Goal: Task Accomplishment & Management: Manage account settings

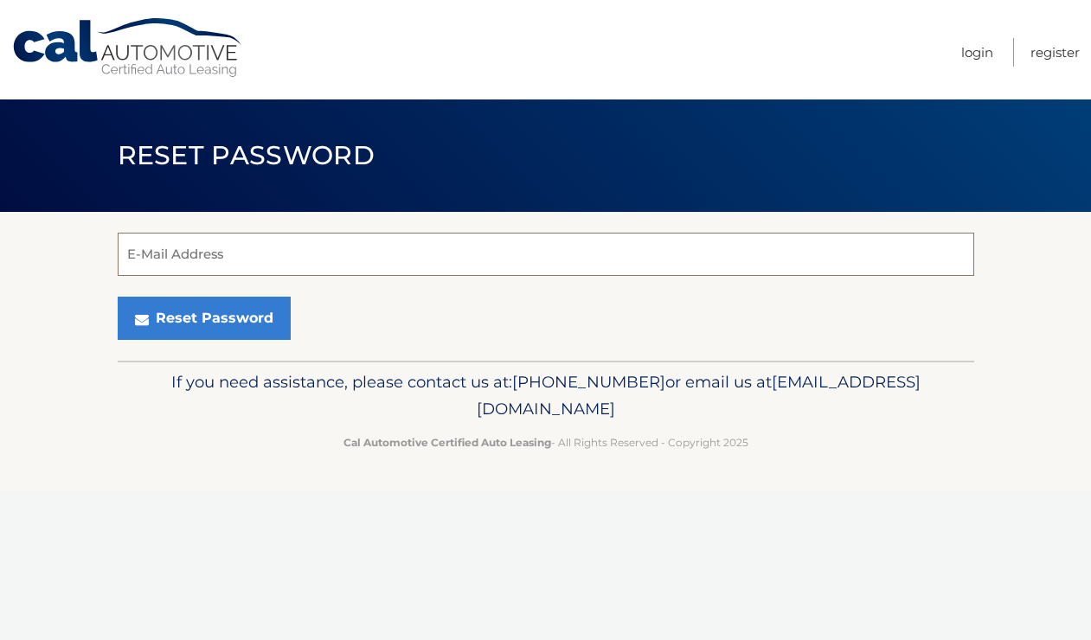
click at [523, 260] on input "E-Mail Address" at bounding box center [546, 254] width 856 height 43
type input "Dstlouis4496@yahoo.com"
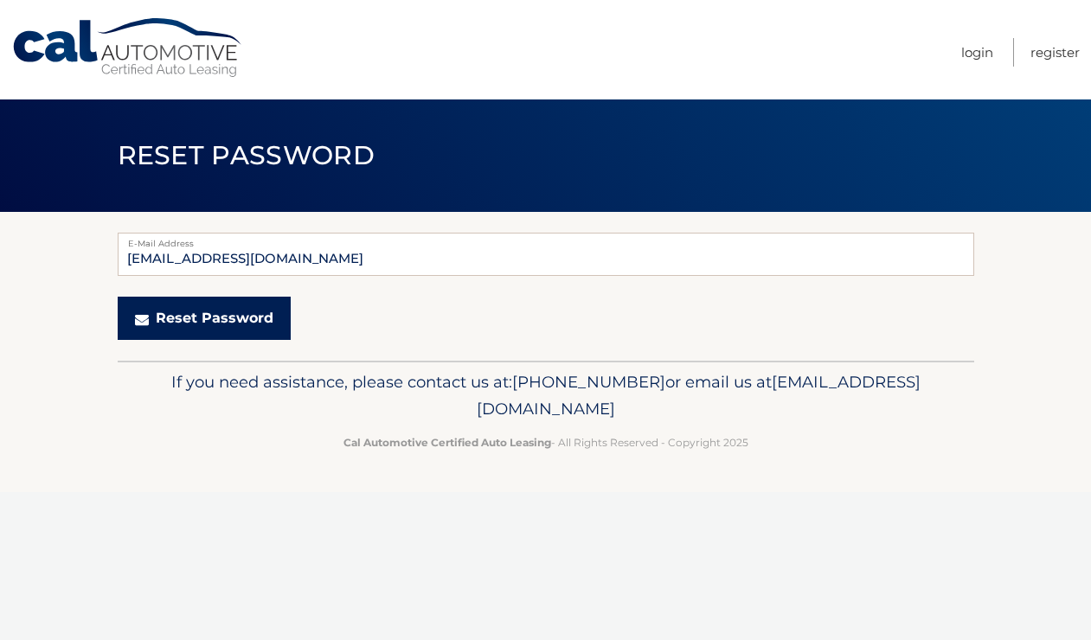
click at [231, 311] on button "Reset Password" at bounding box center [204, 318] width 173 height 43
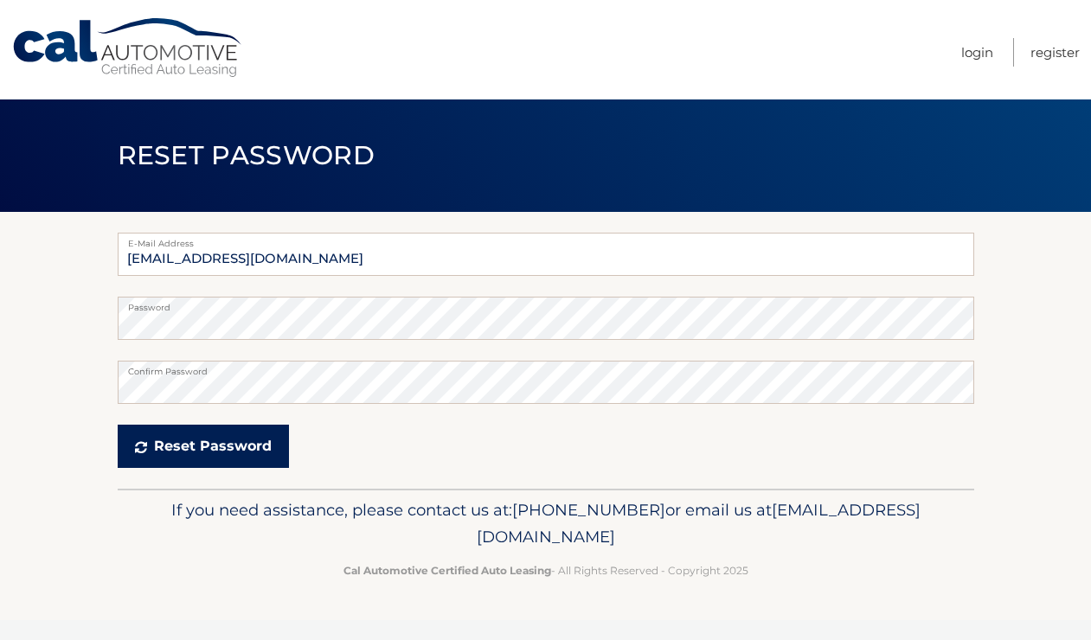
click at [221, 443] on button "Reset Password" at bounding box center [203, 446] width 171 height 43
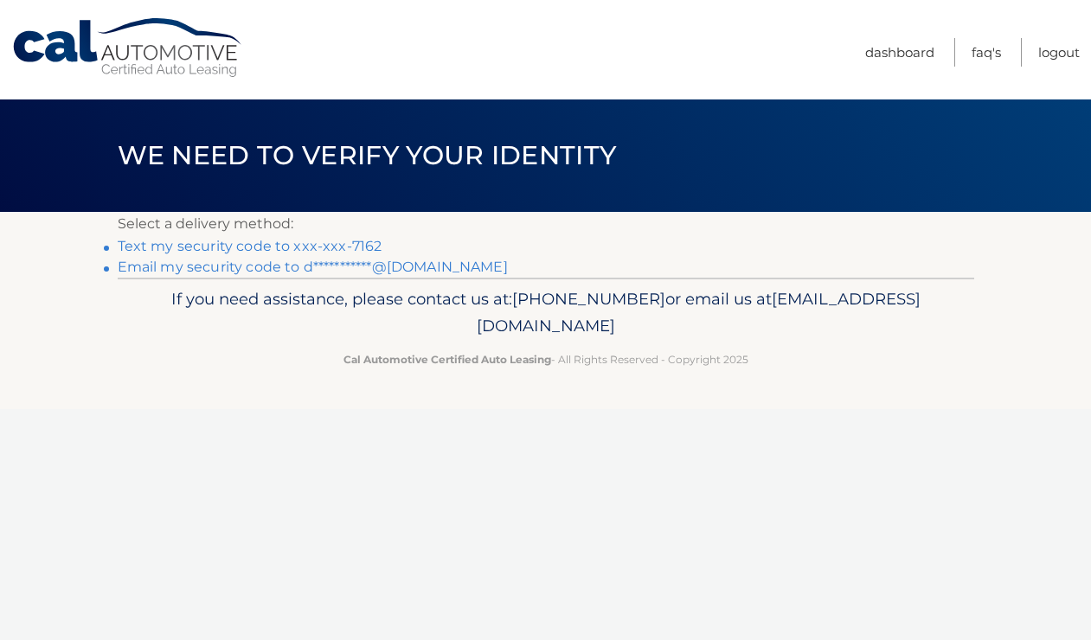
click at [351, 241] on link "Text my security code to xxx-xxx-7162" at bounding box center [250, 246] width 265 height 16
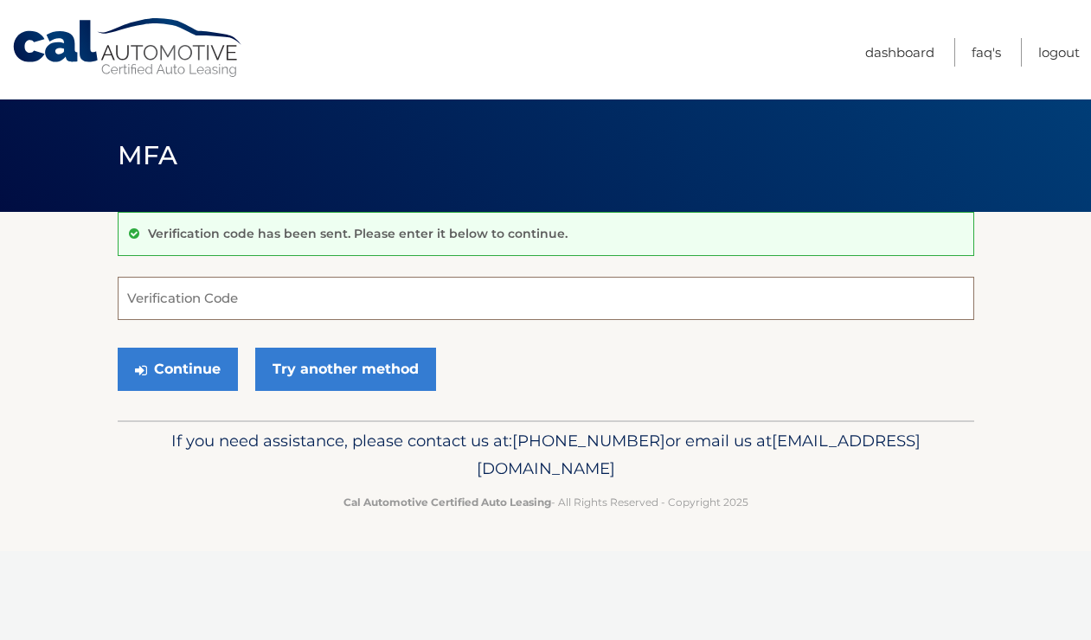
click at [311, 295] on input "Verification Code" at bounding box center [546, 298] width 856 height 43
type input "668921"
click at [207, 374] on button "Continue" at bounding box center [178, 369] width 120 height 43
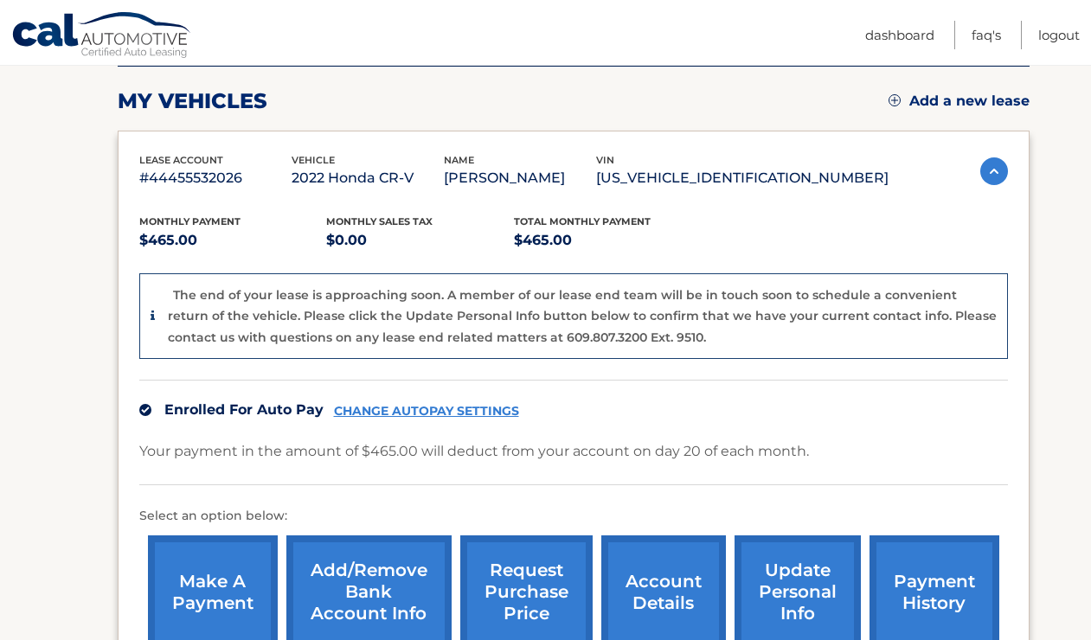
scroll to position [234, 0]
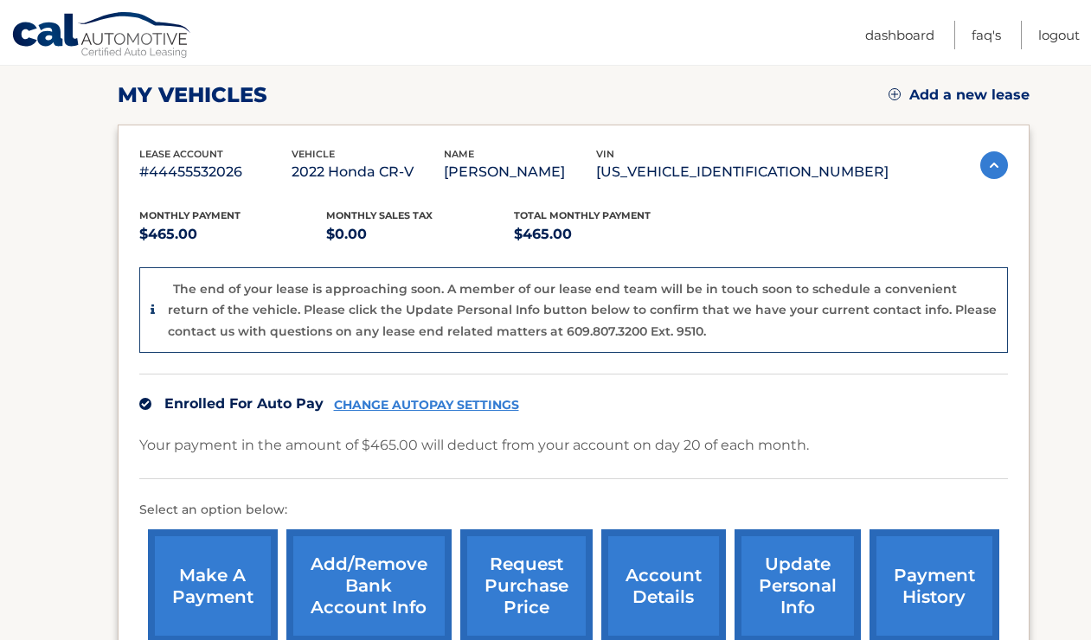
click at [409, 398] on link "CHANGE AUTOPAY SETTINGS" at bounding box center [426, 405] width 185 height 15
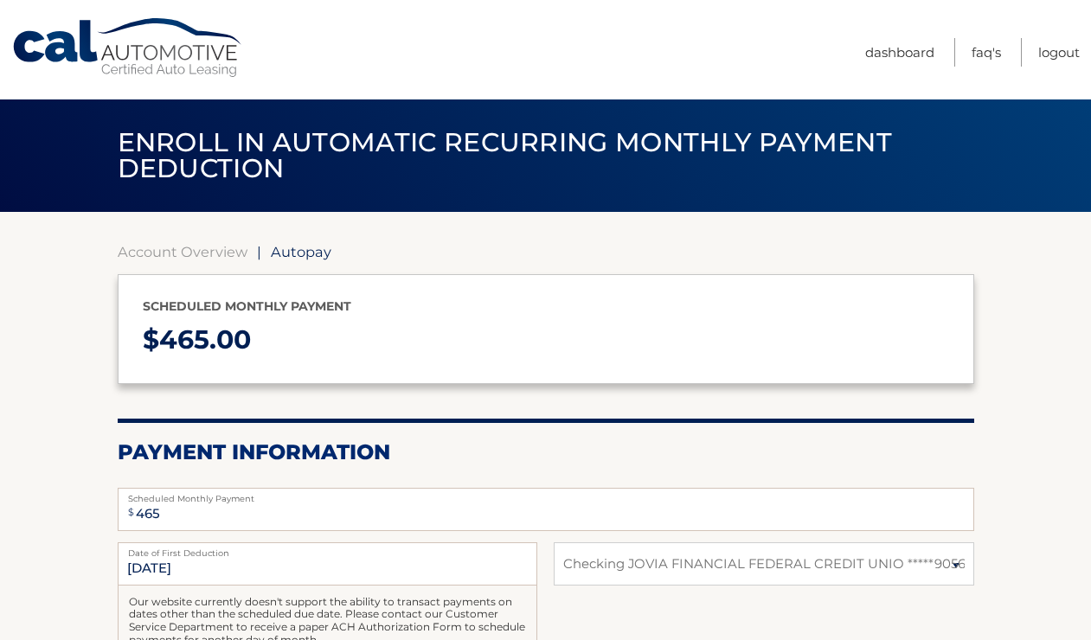
select select "YzI4MGQ3MWEtZWM2NS00MzBhLTgyMDUtZjk4ZWI1M2M3NTdh"
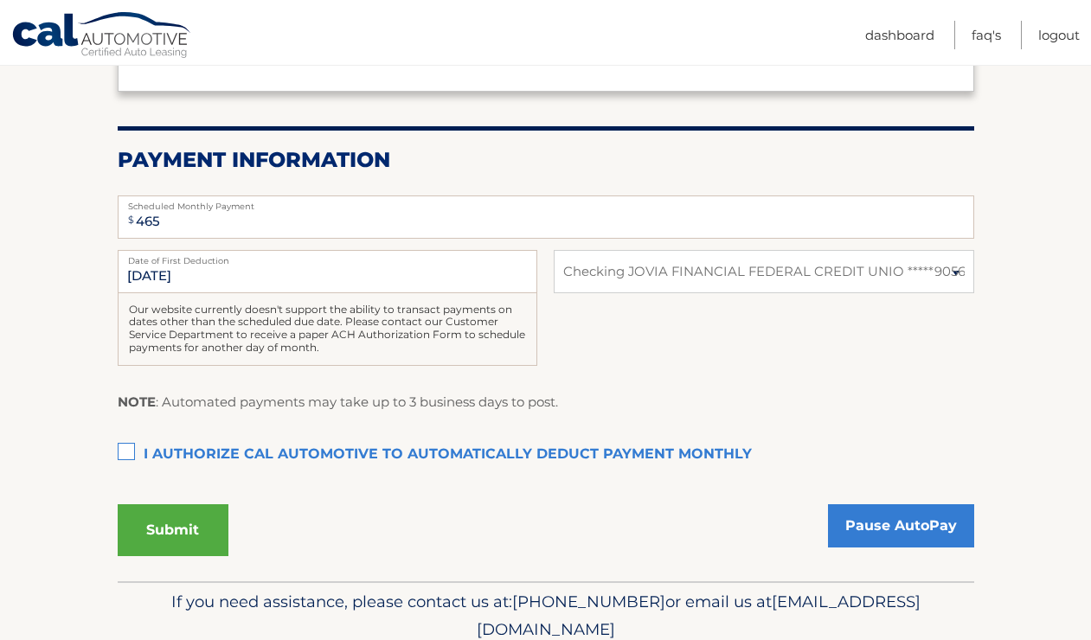
scroll to position [297, 0]
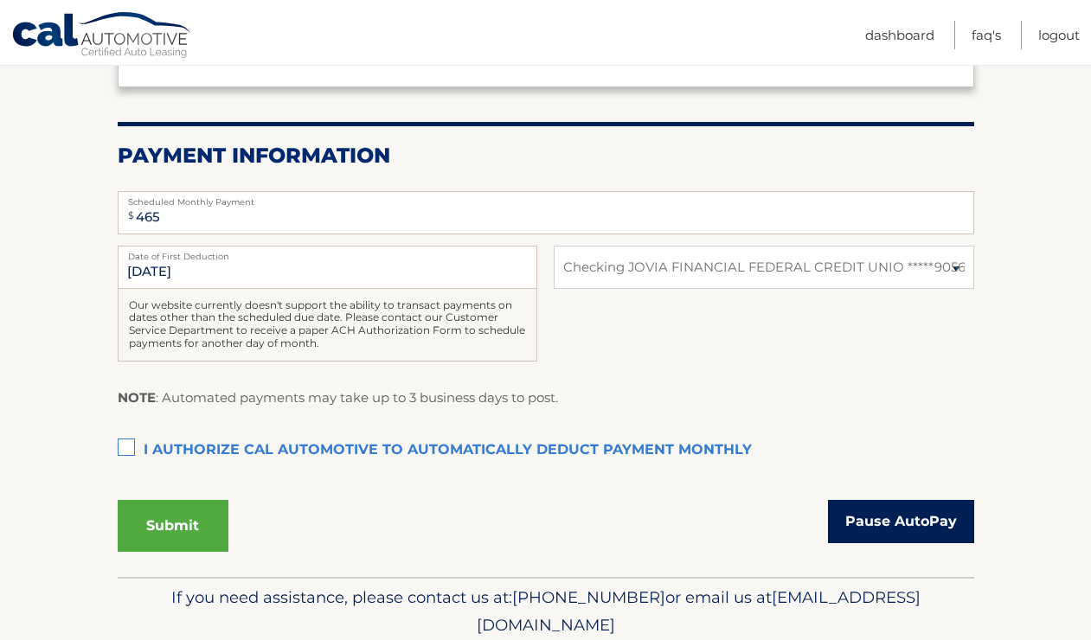
click at [920, 518] on link "Pause AutoPay" at bounding box center [901, 521] width 146 height 43
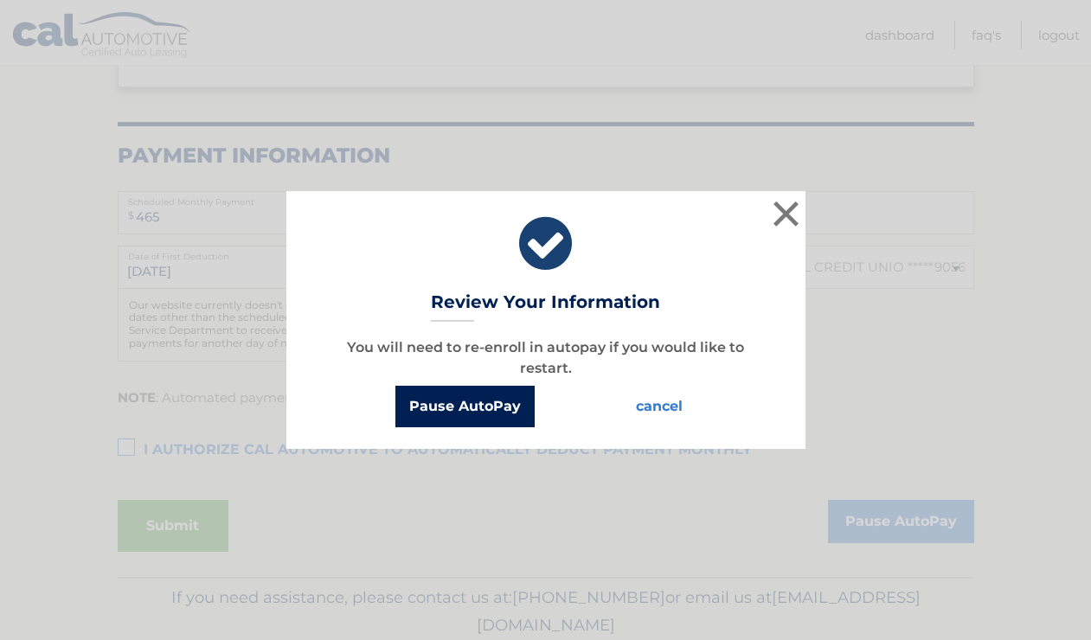
click at [487, 400] on button "Pause AutoPay" at bounding box center [464, 407] width 139 height 42
click at [655, 403] on button "cancel" at bounding box center [659, 407] width 74 height 42
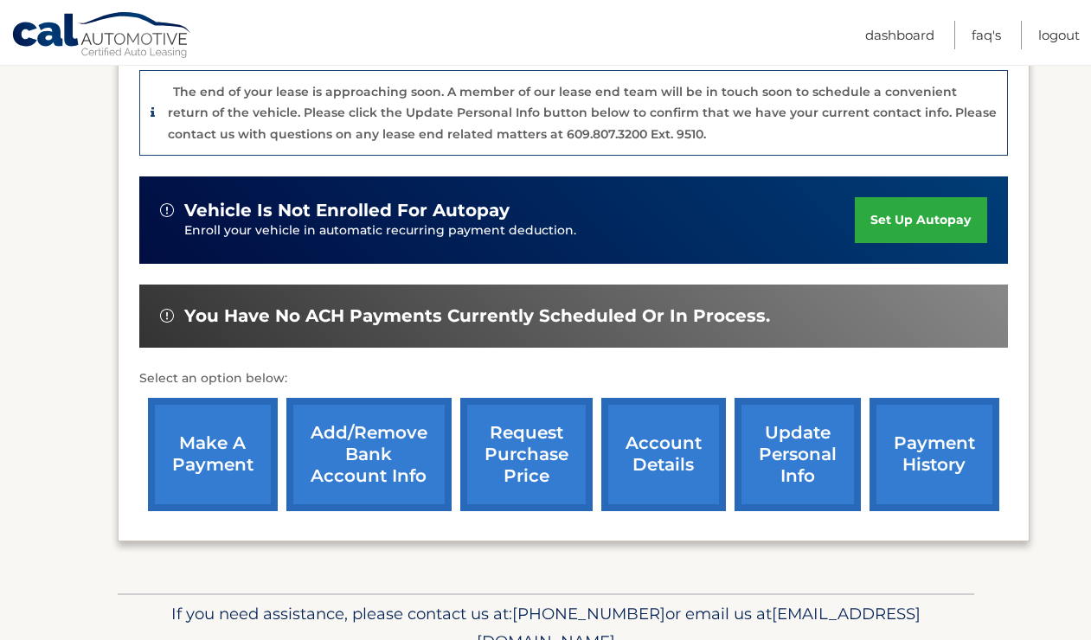
scroll to position [440, 0]
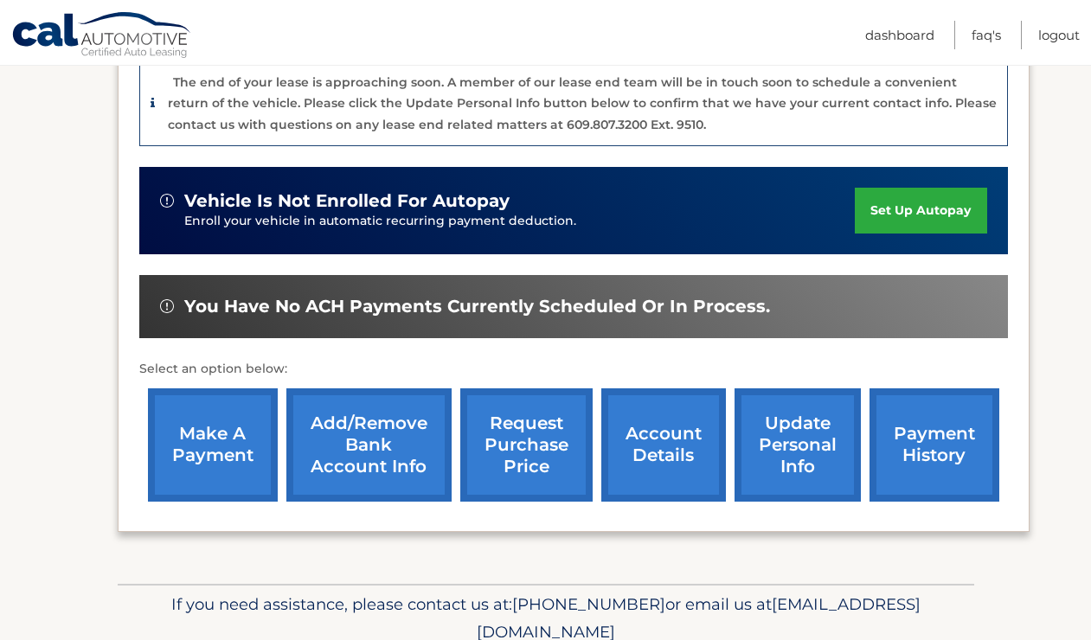
click at [669, 454] on link "account details" at bounding box center [663, 444] width 125 height 113
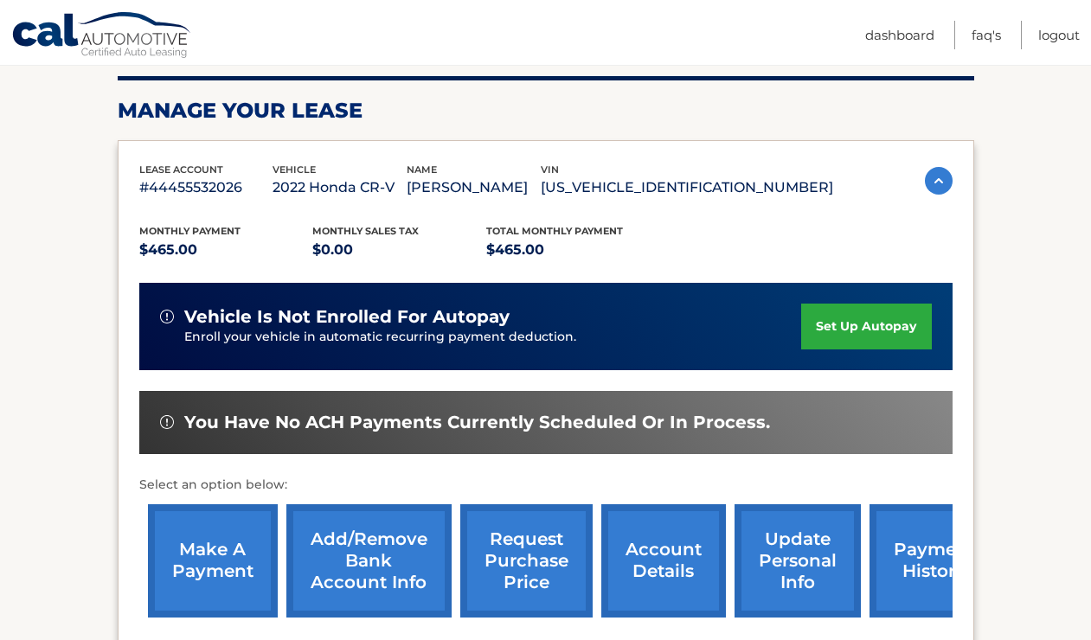
scroll to position [248, 0]
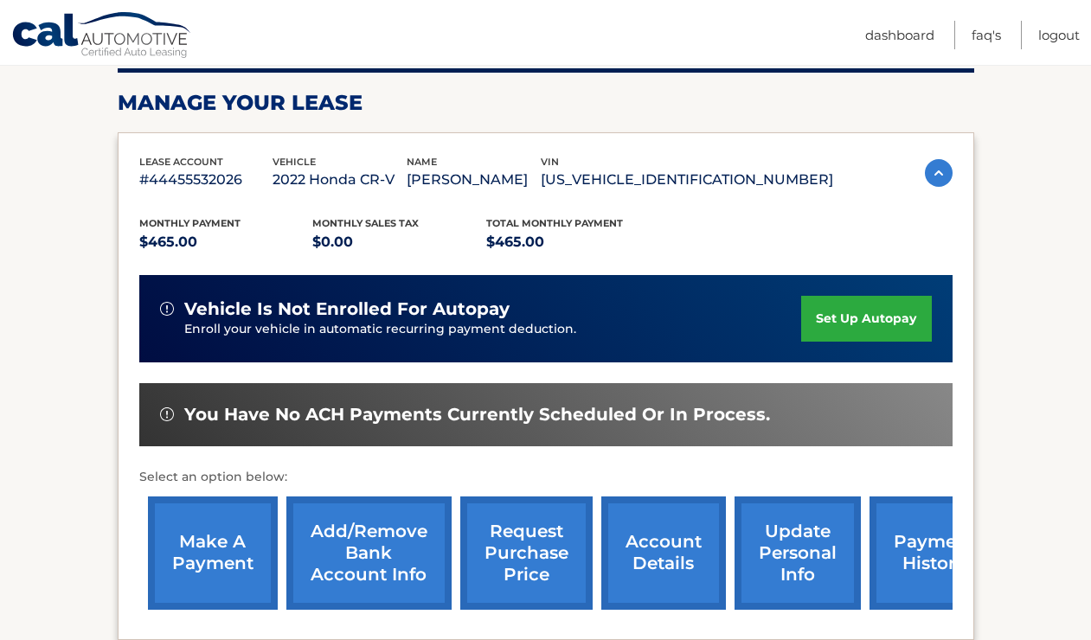
click at [943, 169] on img at bounding box center [939, 173] width 28 height 28
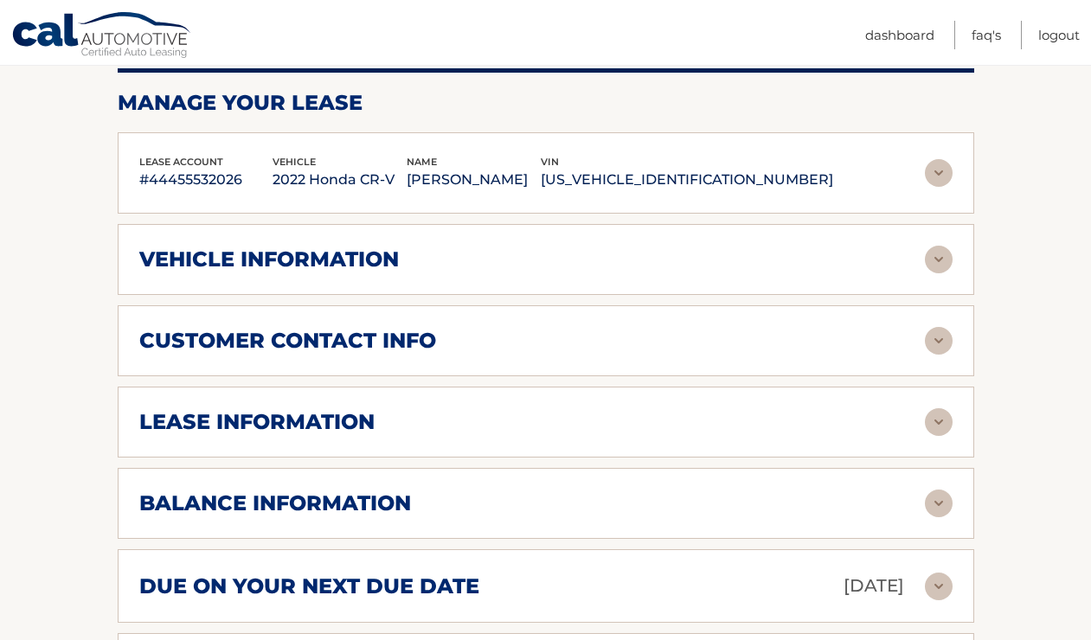
click at [943, 169] on img at bounding box center [939, 173] width 28 height 28
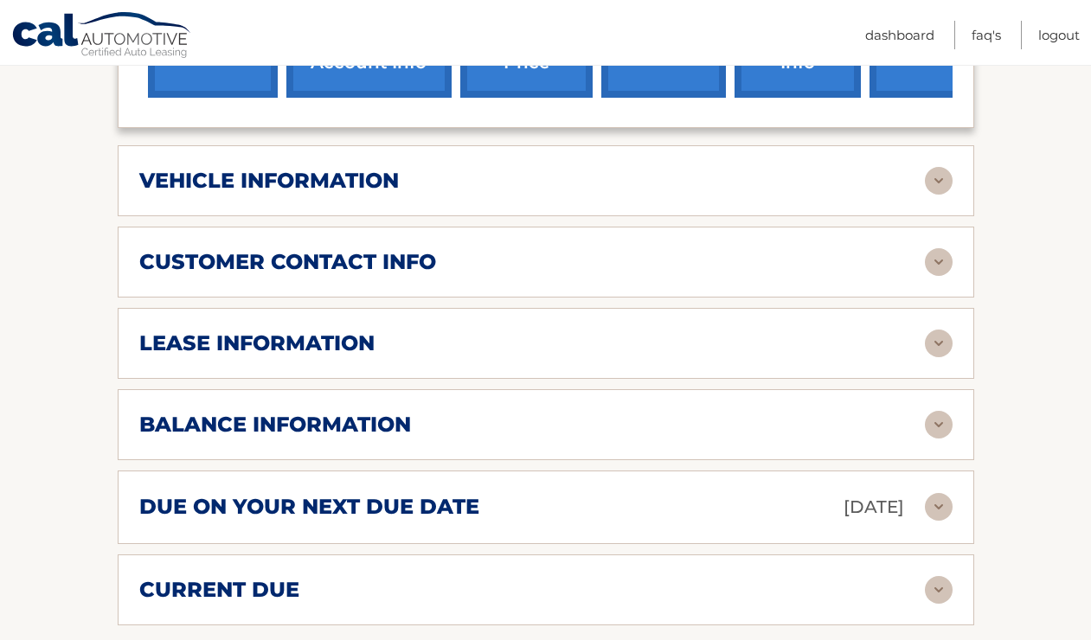
scroll to position [776, 0]
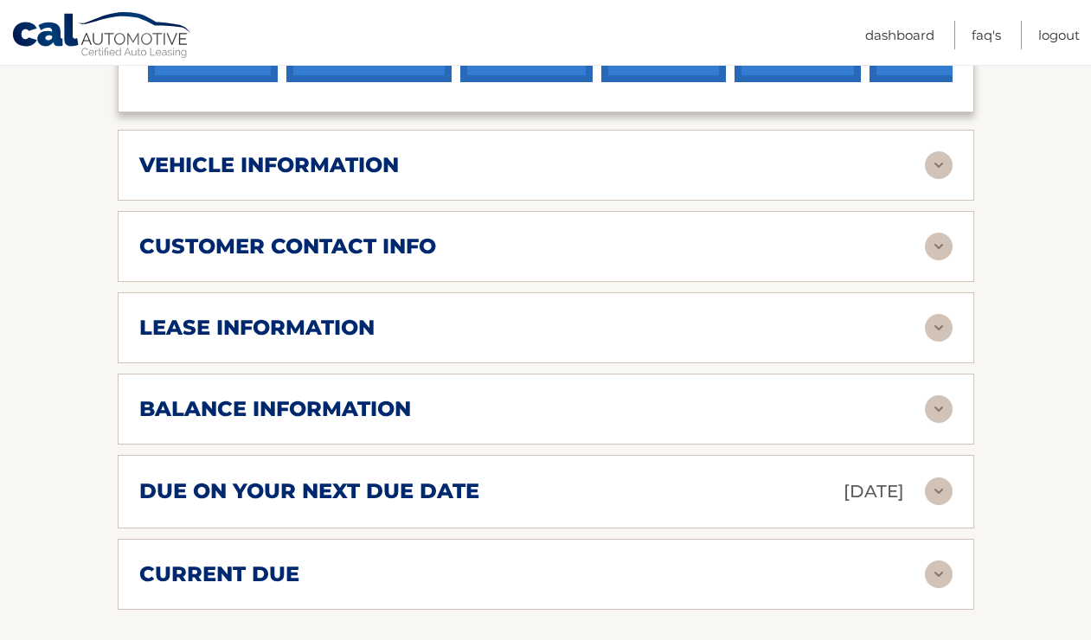
click at [512, 325] on div "lease information" at bounding box center [531, 328] width 785 height 26
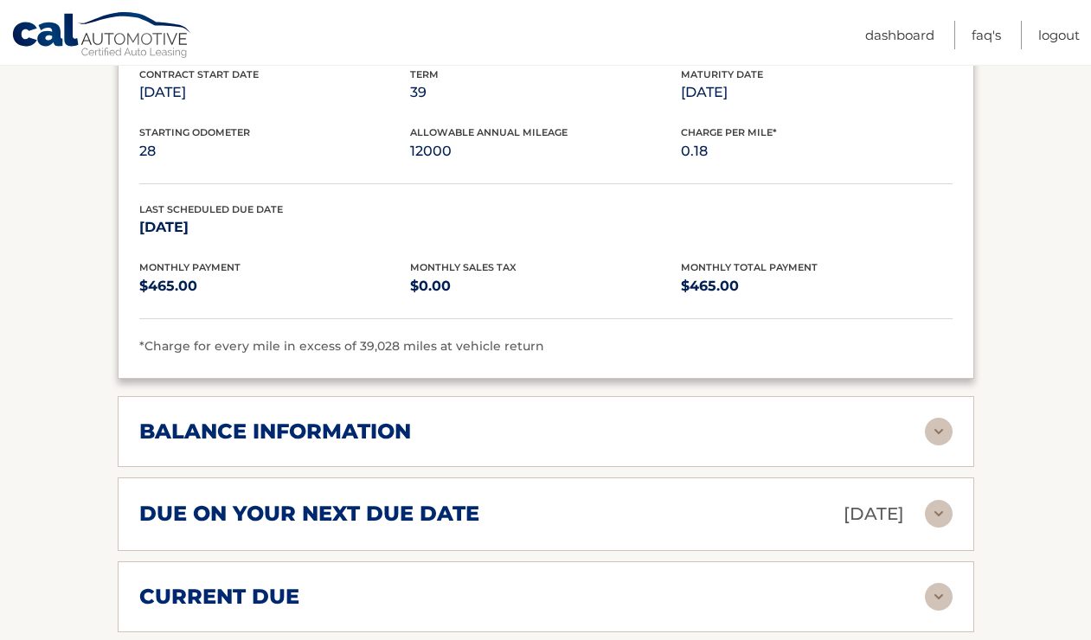
scroll to position [1094, 0]
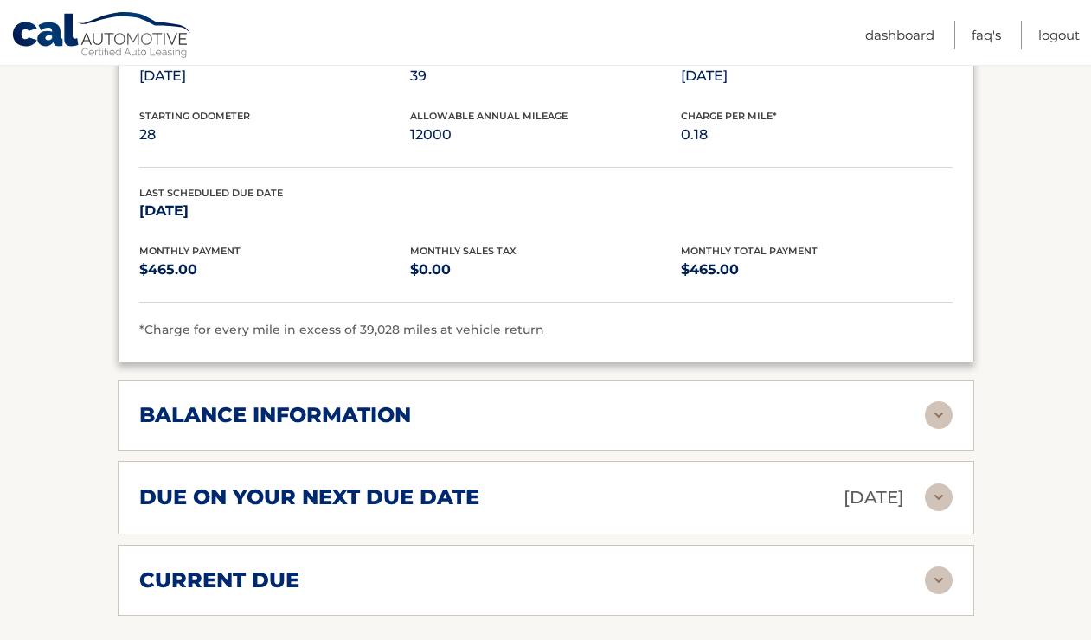
click at [704, 487] on div "due on your next due date [DATE]" at bounding box center [531, 498] width 785 height 30
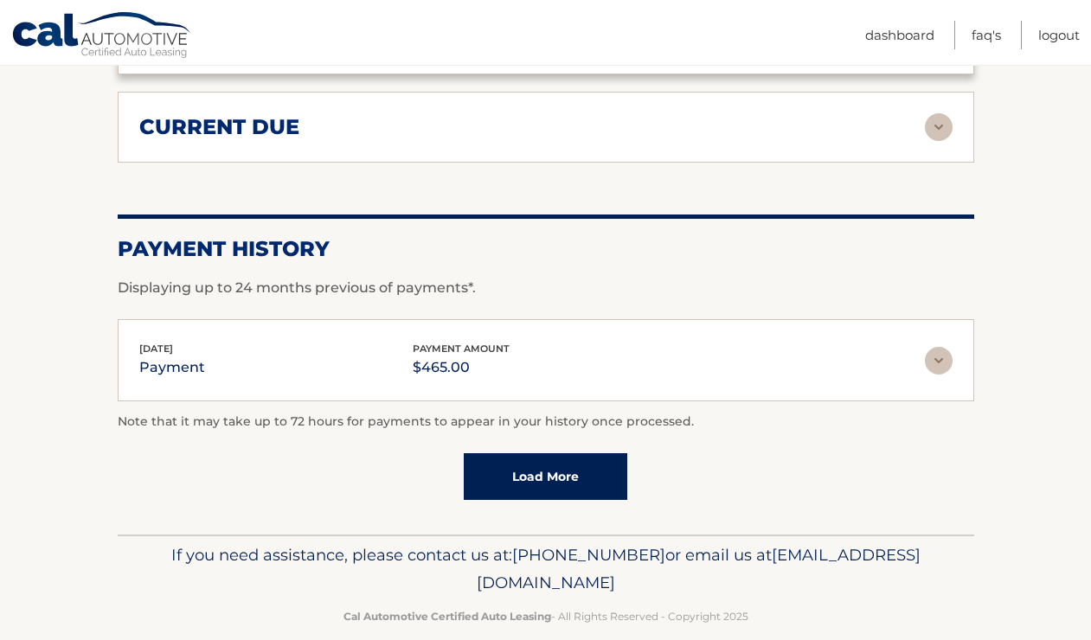
scroll to position [1738, 0]
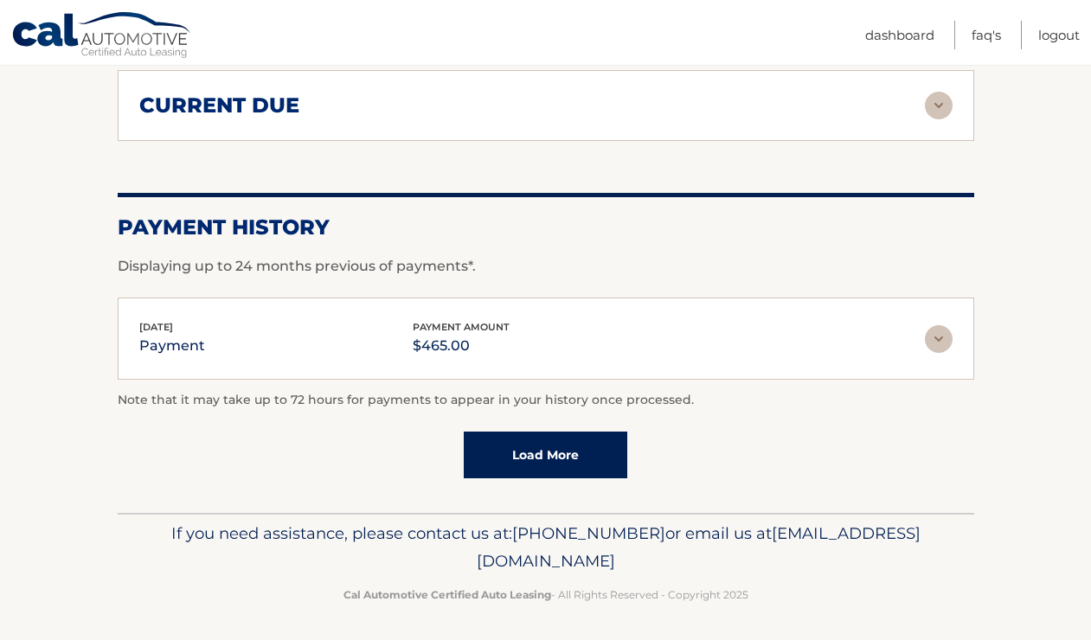
click at [557, 456] on link "Load More" at bounding box center [545, 455] width 163 height 47
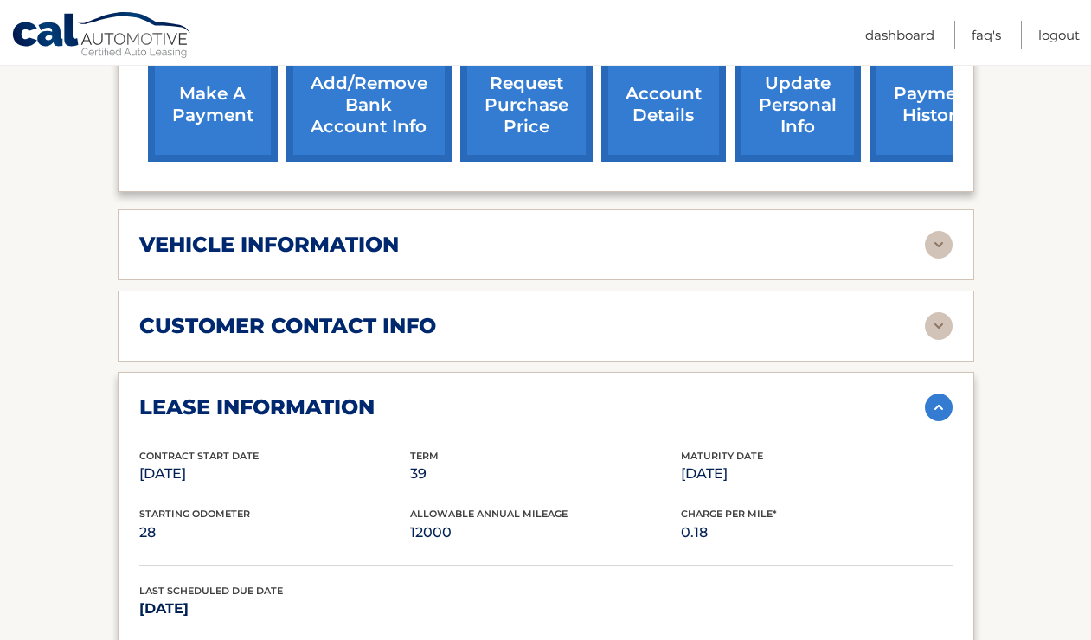
scroll to position [661, 0]
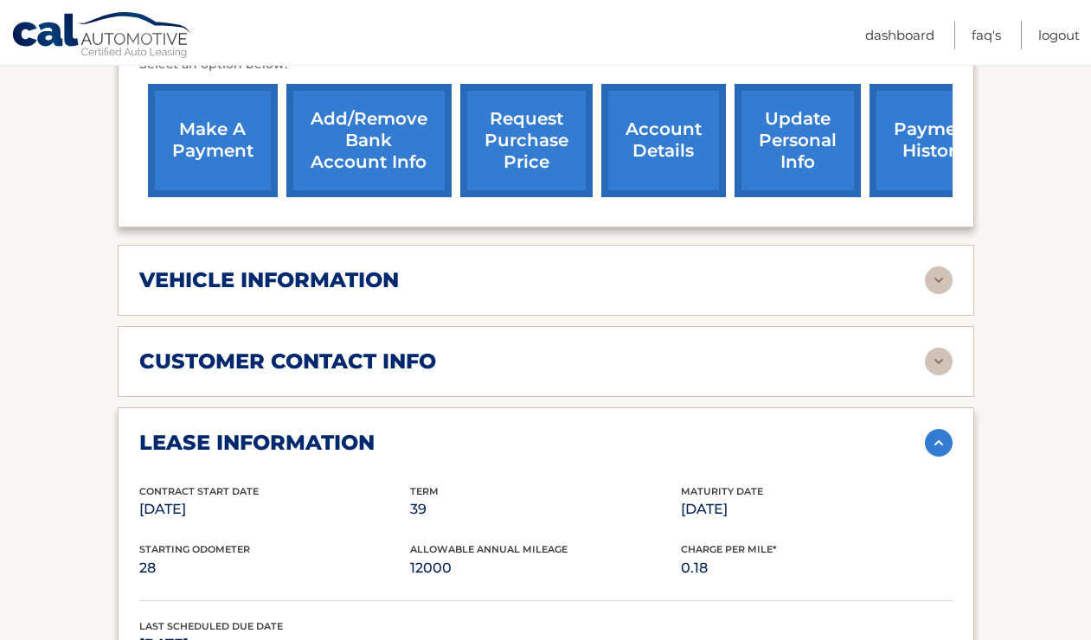
click at [943, 355] on img at bounding box center [939, 362] width 28 height 28
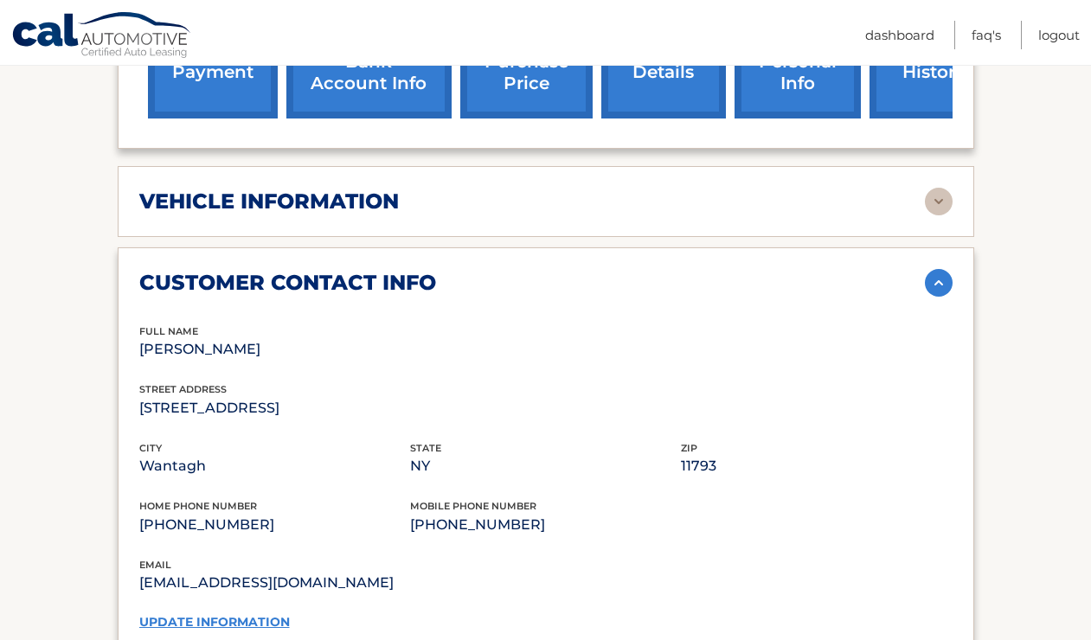
scroll to position [638, 0]
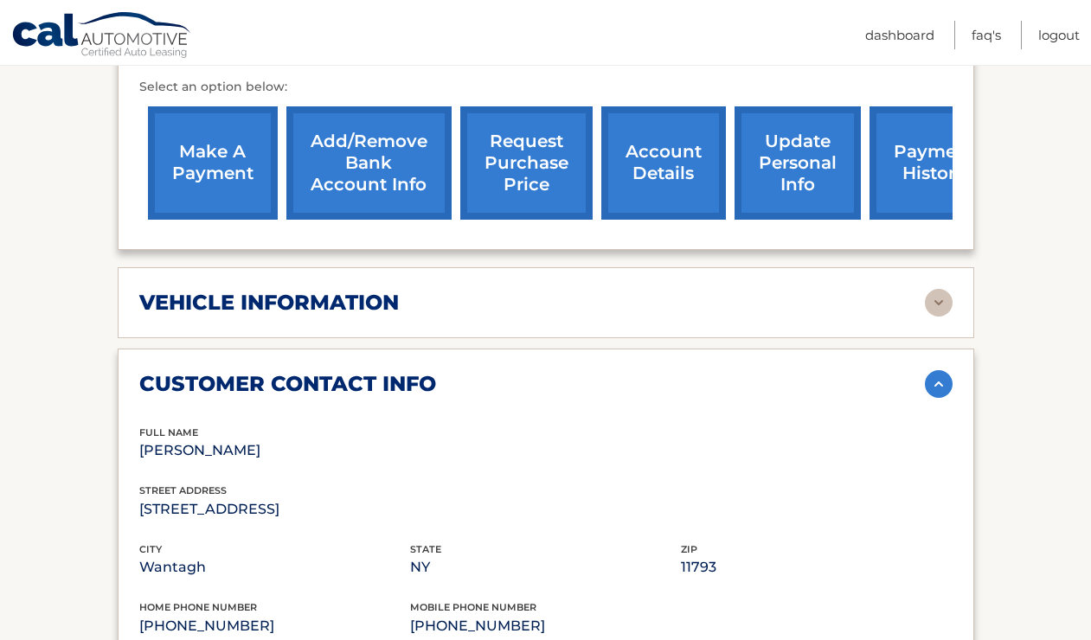
click at [941, 286] on div "vehicle information vehicle Year 2022 vehicle make Honda vehicle model CR-V veh…" at bounding box center [546, 302] width 856 height 71
click at [938, 298] on img at bounding box center [939, 303] width 28 height 28
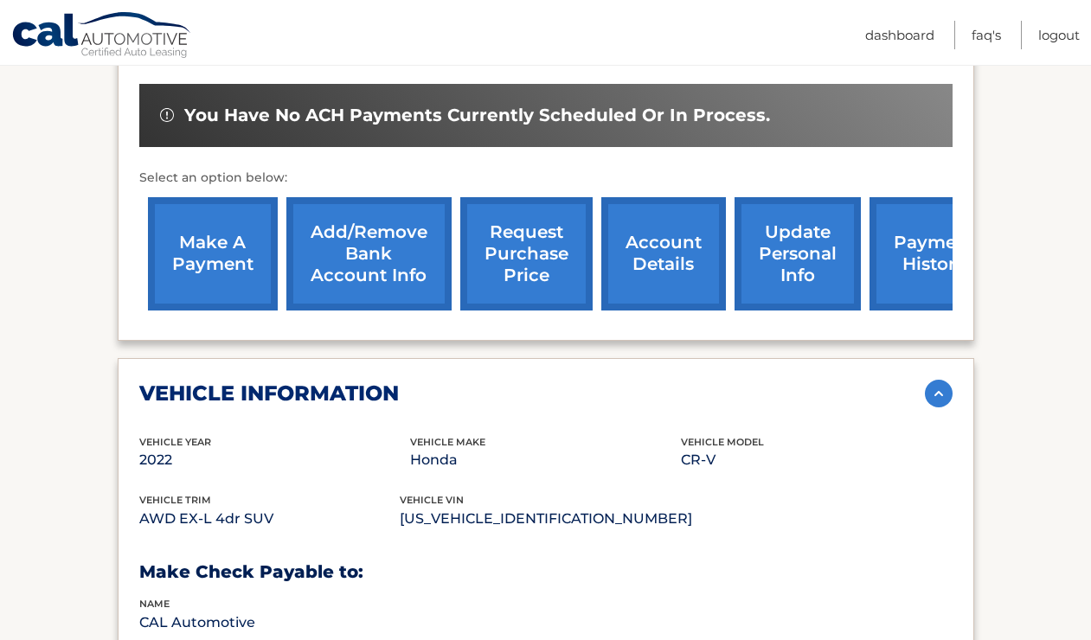
scroll to position [539, 0]
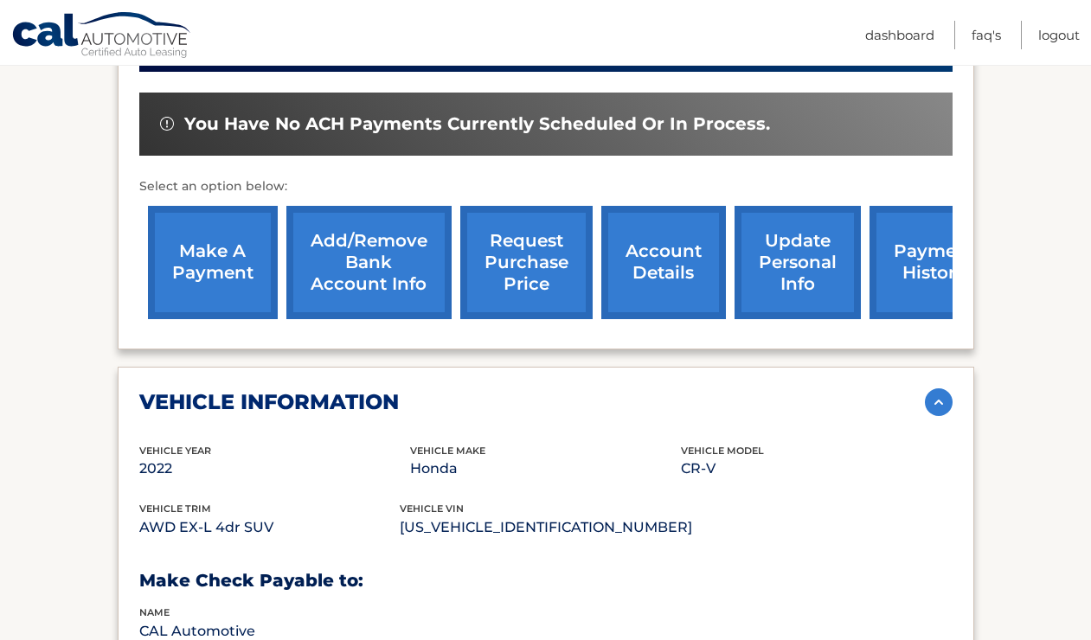
click at [921, 256] on link "payment history" at bounding box center [934, 262] width 130 height 113
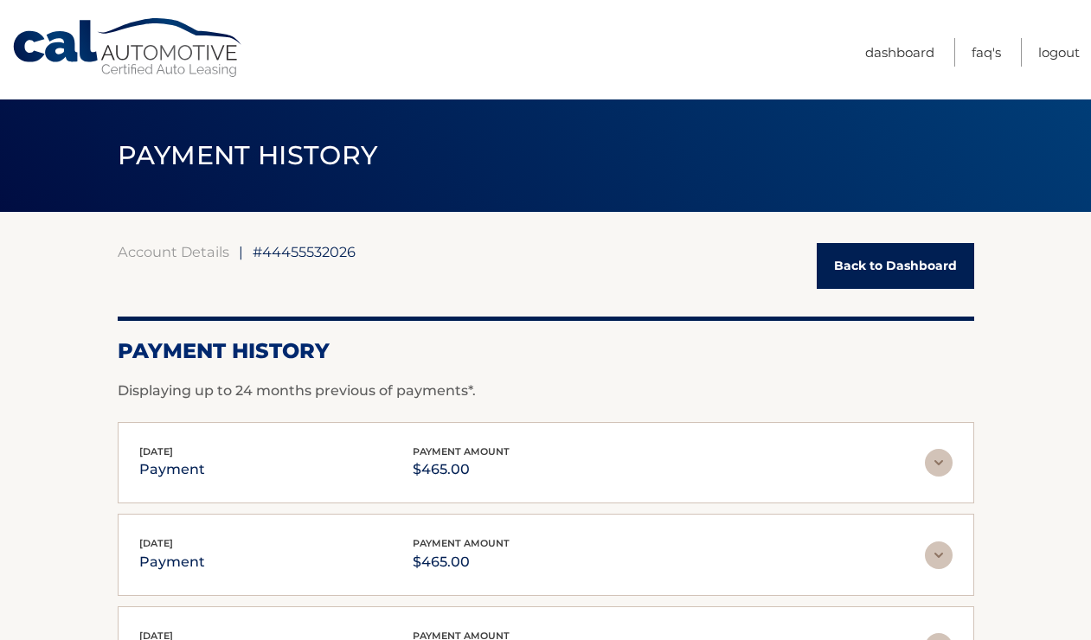
click at [874, 263] on link "Back to Dashboard" at bounding box center [894, 266] width 157 height 46
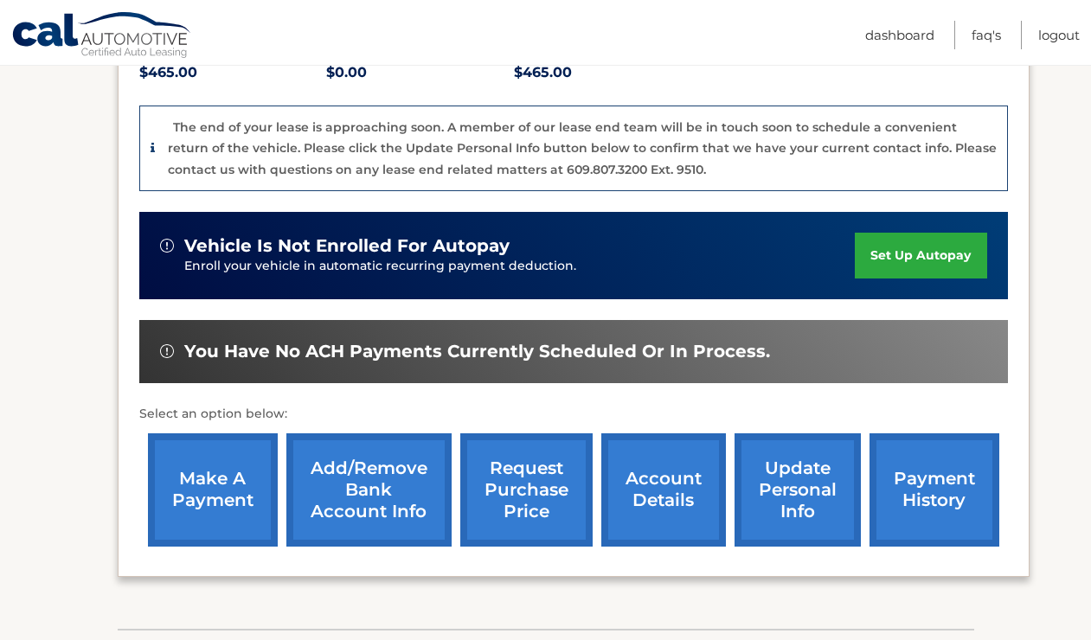
scroll to position [410, 0]
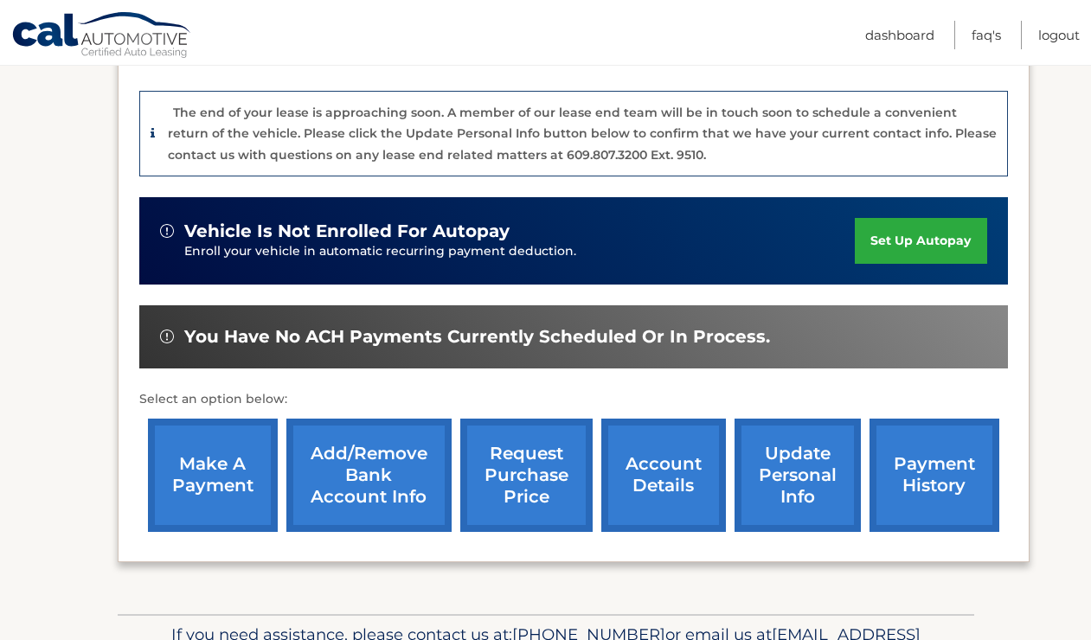
click at [544, 471] on link "request purchase price" at bounding box center [526, 475] width 132 height 113
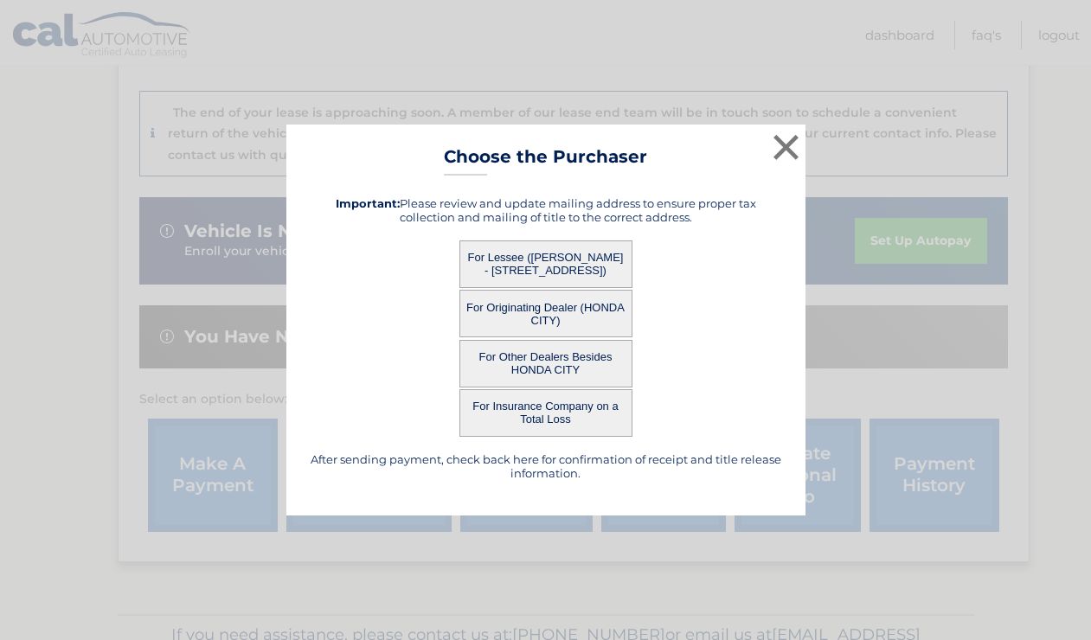
click at [586, 309] on button "For Originating Dealer (HONDA CITY)" at bounding box center [545, 314] width 173 height 48
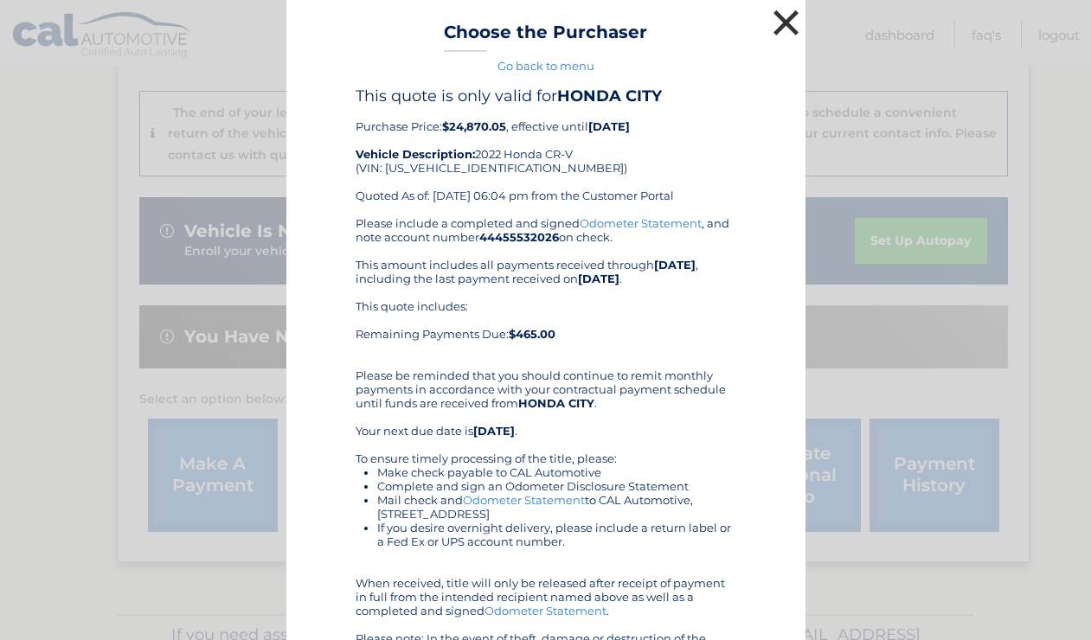
click at [779, 32] on button "×" at bounding box center [786, 22] width 35 height 35
